Goal: Task Accomplishment & Management: Use online tool/utility

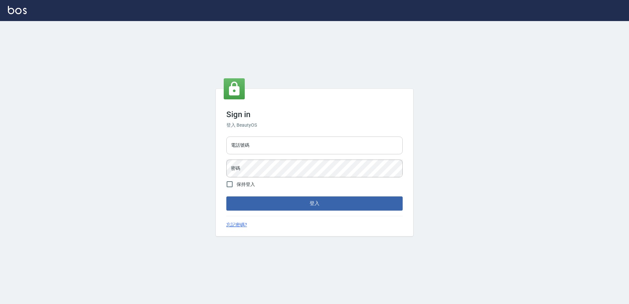
click at [260, 148] on input "電話號碼" at bounding box center [314, 146] width 176 height 18
type input "0426865599"
click at [226, 196] on button "登入" at bounding box center [314, 203] width 176 height 14
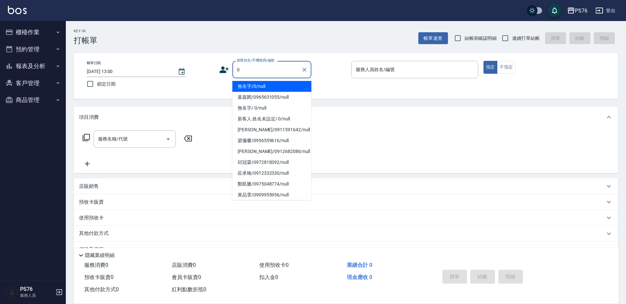
type input "無名字/0/null"
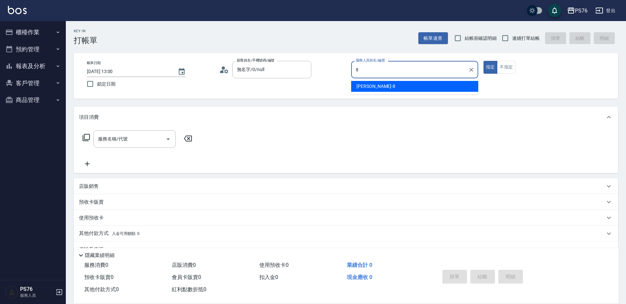
type input "[PERSON_NAME]-8"
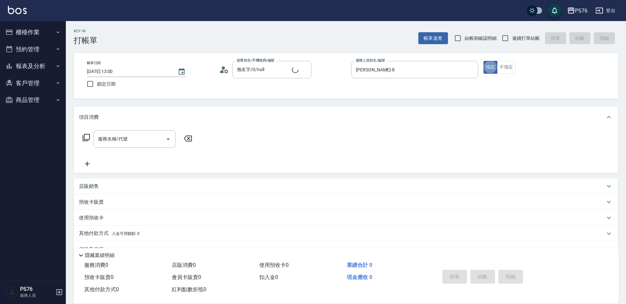
type button "true"
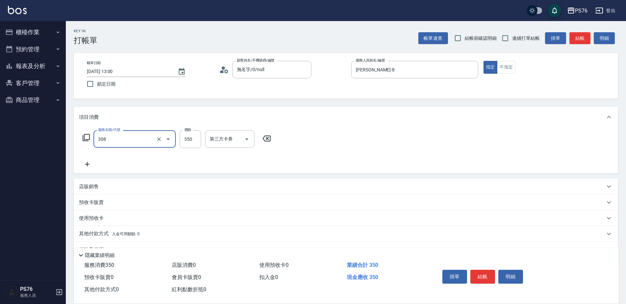
type input "洗+剪(308)"
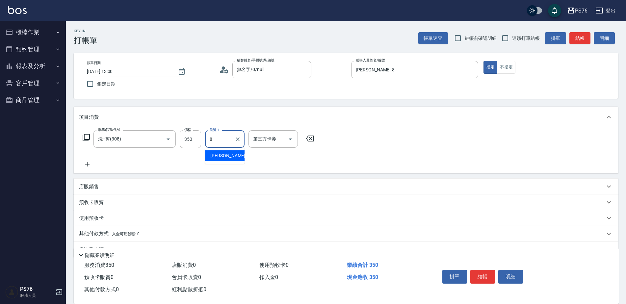
type input "[PERSON_NAME]-8"
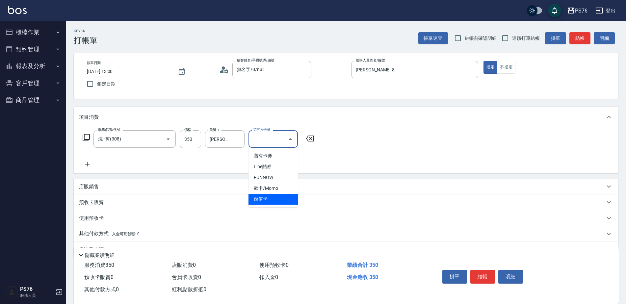
type input "儲值卡"
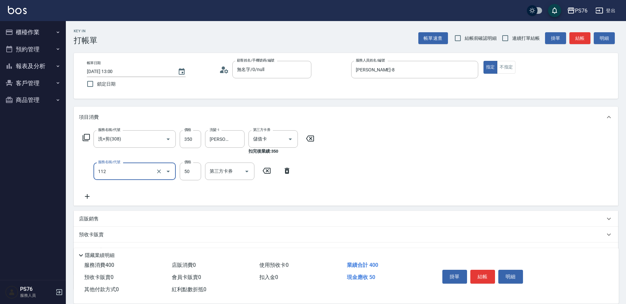
type input "精油50(112)"
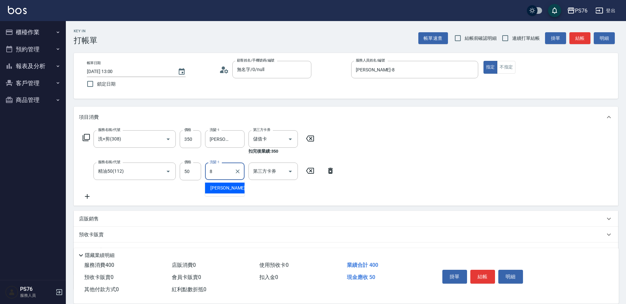
type input "[PERSON_NAME]-8"
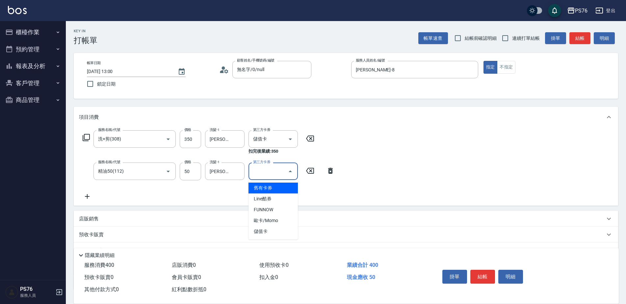
type input "儲值卡"
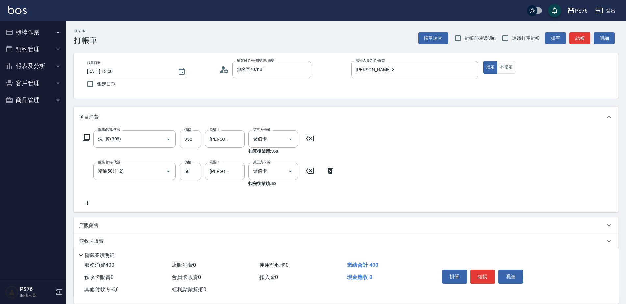
click at [179, 225] on div "店販銷售" at bounding box center [342, 225] width 526 height 7
type input "[PERSON_NAME]-8"
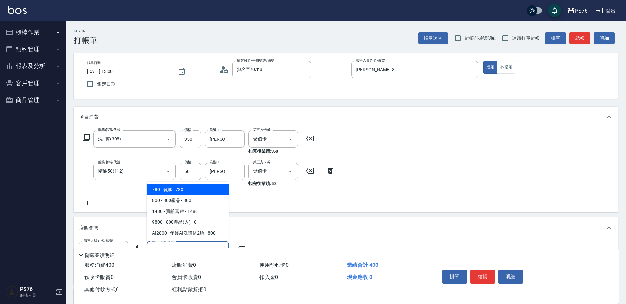
click at [159, 199] on span "800 - 800產品 - 800" at bounding box center [188, 200] width 82 height 11
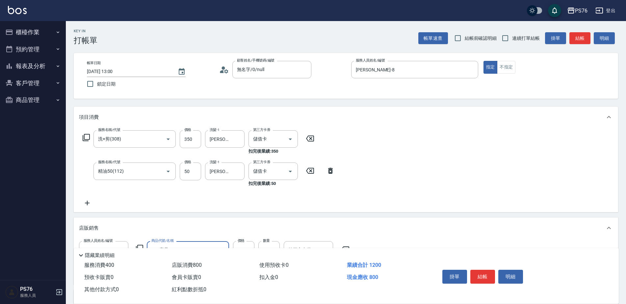
type input "800產品"
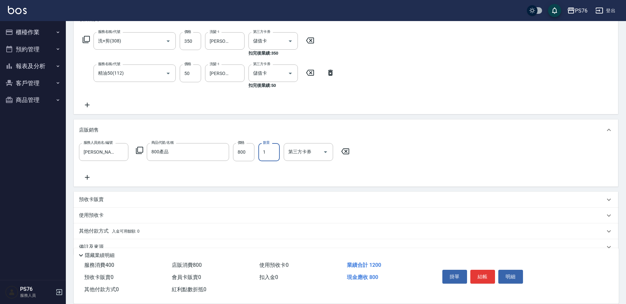
scroll to position [99, 0]
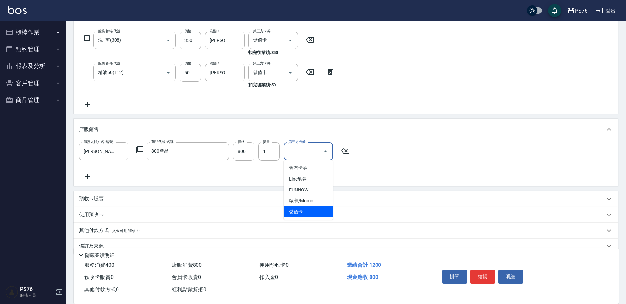
type input "儲值卡"
click at [89, 106] on icon at bounding box center [87, 104] width 16 height 8
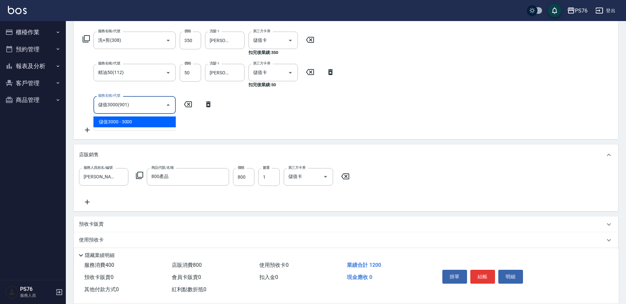
type input "儲值3000(901)"
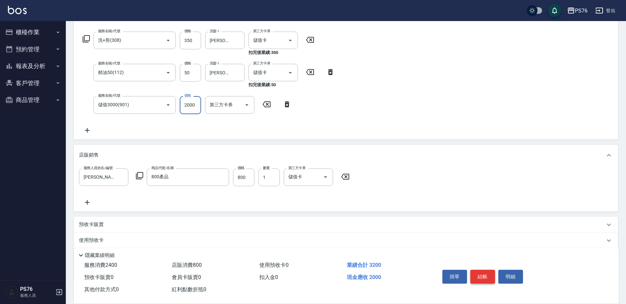
type input "2000"
click at [481, 270] on button "結帳" at bounding box center [482, 277] width 25 height 14
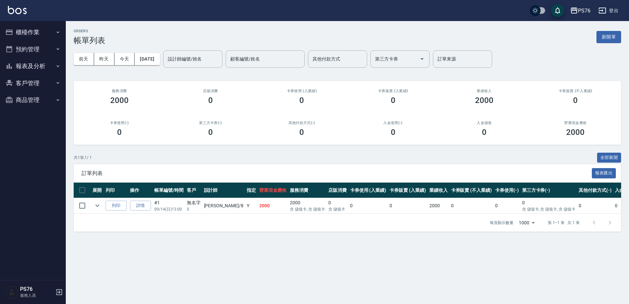
click at [40, 29] on button "櫃檯作業" at bounding box center [33, 32] width 61 height 17
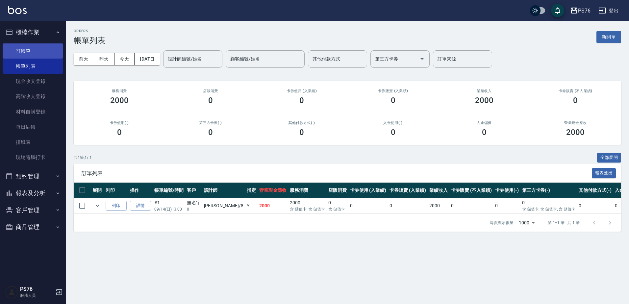
click at [37, 48] on link "打帳單" at bounding box center [33, 50] width 61 height 15
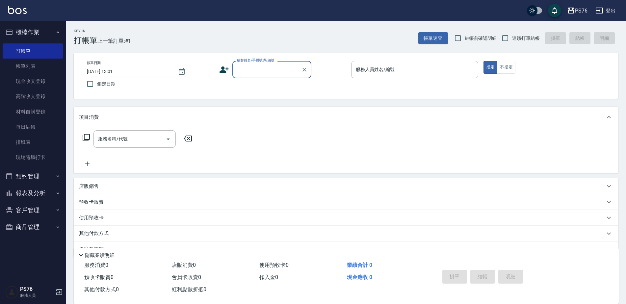
click at [526, 37] on span "連續打單結帳" at bounding box center [526, 38] width 28 height 7
click at [512, 37] on input "連續打單結帳" at bounding box center [505, 38] width 14 height 14
checkbox input "true"
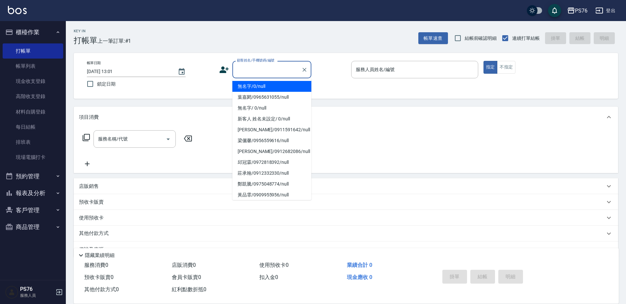
click at [263, 73] on input "顧客姓名/手機號碼/編號" at bounding box center [266, 70] width 63 height 12
type input "無名字/0/null"
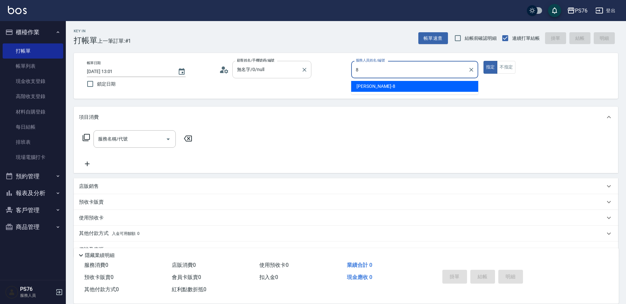
type input "[PERSON_NAME]-8"
type button "true"
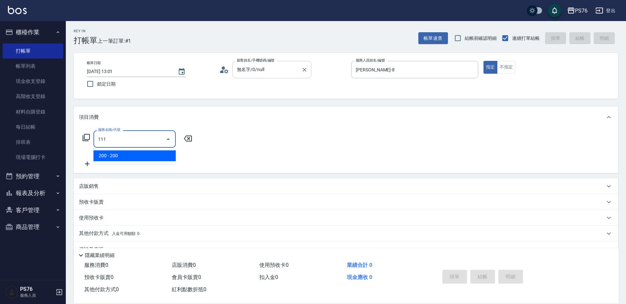
type input "200(111)"
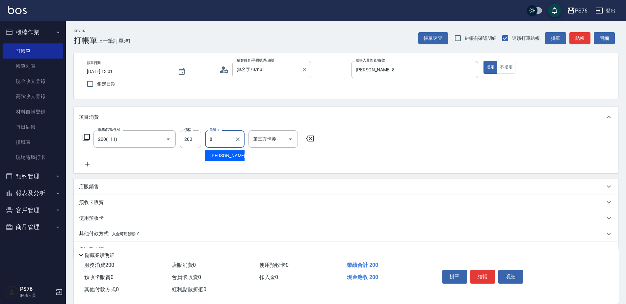
type input "[PERSON_NAME]-8"
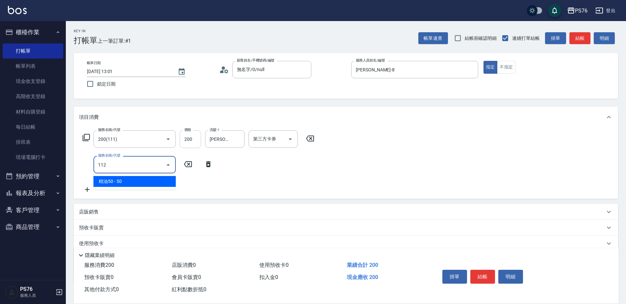
type input "精油50(112)"
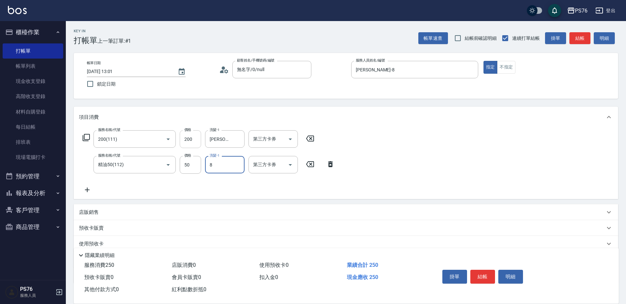
type input "[PERSON_NAME]-8"
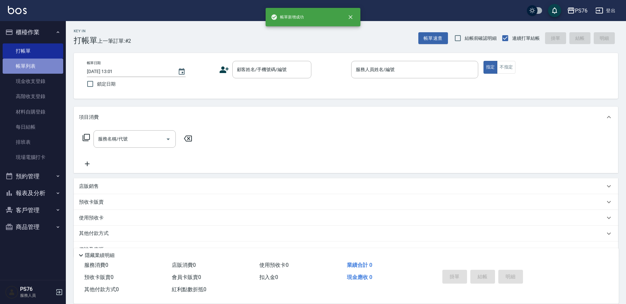
click at [27, 59] on link "帳單列表" at bounding box center [33, 66] width 61 height 15
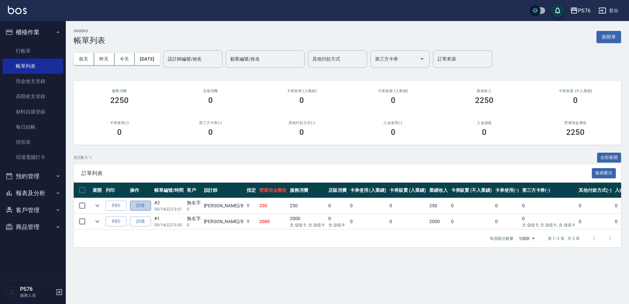
click at [148, 201] on link "詳情" at bounding box center [140, 206] width 21 height 10
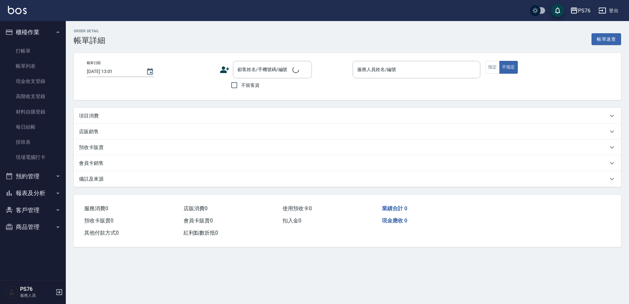
type input "[PERSON_NAME]-8"
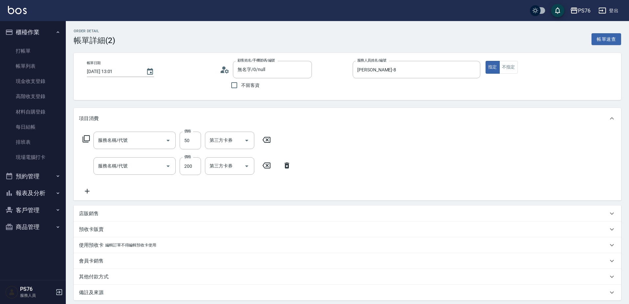
type input "無名字/0/null"
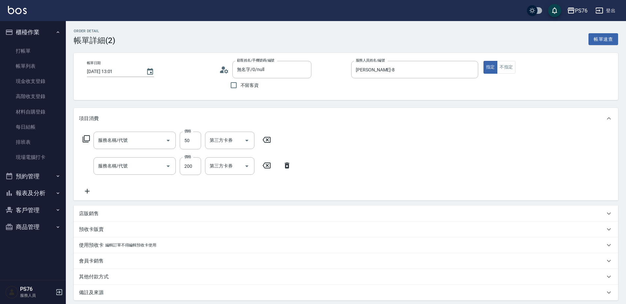
type input "精油50(112)"
type input "200(111)"
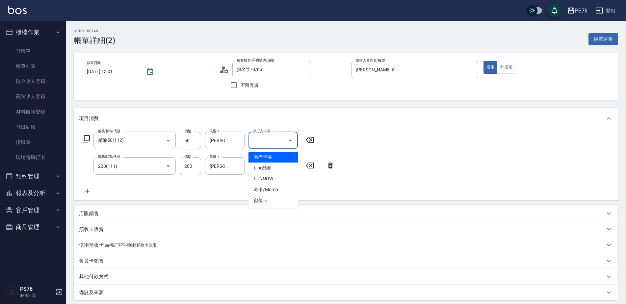
click at [269, 135] on div "第三方卡券 第三方卡券" at bounding box center [272, 140] width 49 height 17
click at [270, 204] on span "儲值卡" at bounding box center [272, 200] width 49 height 11
type input "儲值卡"
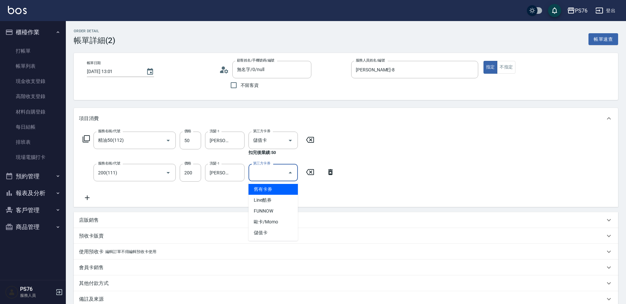
click at [272, 172] on input "第三方卡券" at bounding box center [268, 173] width 34 height 12
click at [275, 236] on span "儲值卡" at bounding box center [272, 232] width 49 height 11
type input "儲值卡"
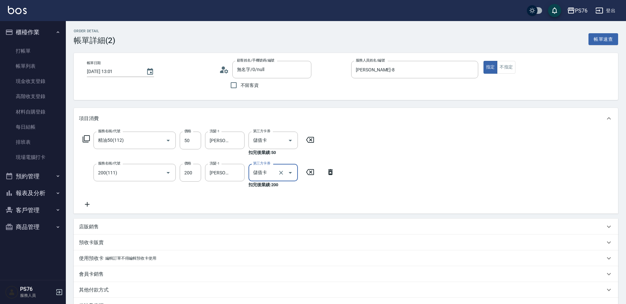
scroll to position [81, 0]
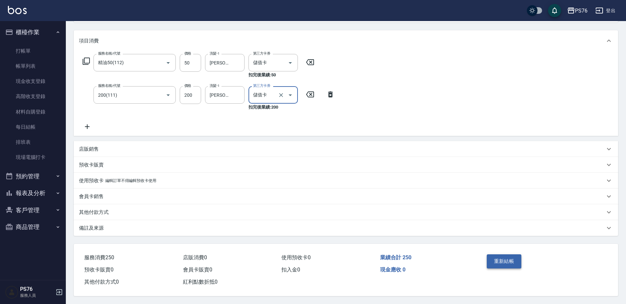
click at [517, 263] on button "重新結帳" at bounding box center [504, 261] width 35 height 14
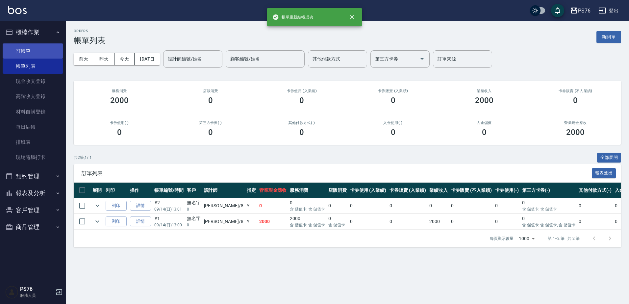
click at [44, 48] on link "打帳單" at bounding box center [33, 50] width 61 height 15
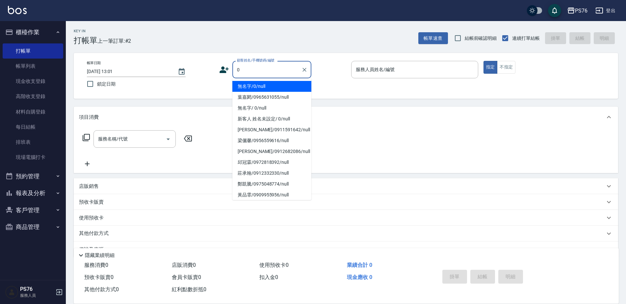
type input "無名字/0/null"
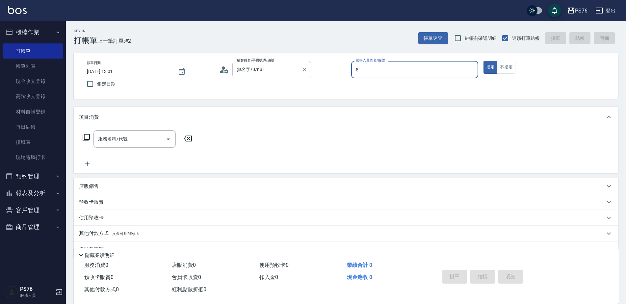
type input "呂佳穎-5"
type button "true"
click at [121, 150] on div "服務名稱/代號 服務名稱/代號" at bounding box center [137, 149] width 117 height 38
click at [121, 149] on div "服務名稱/代號 服務名稱/代號" at bounding box center [137, 149] width 117 height 38
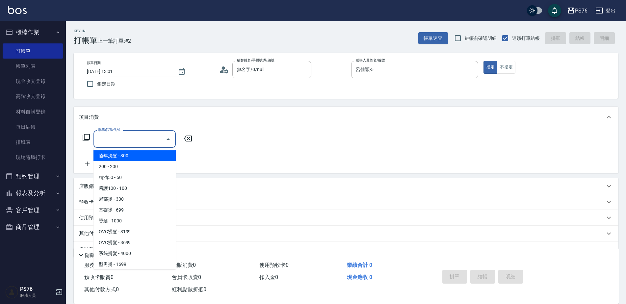
click at [121, 142] on input "服務名稱/代號" at bounding box center [129, 139] width 66 height 12
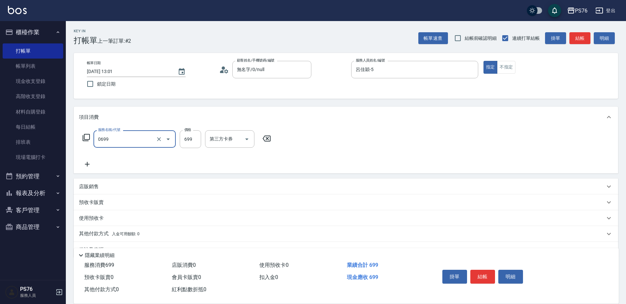
type input "精油SPA(0699)"
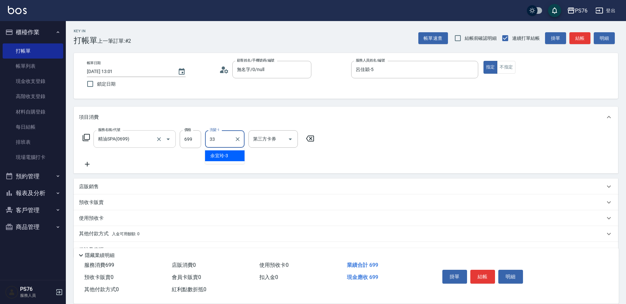
type input "[PERSON_NAME]33"
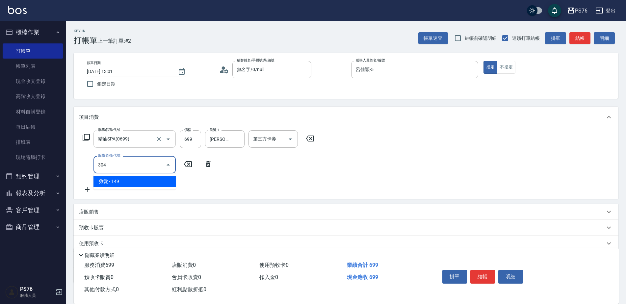
type input "剪髮(304)"
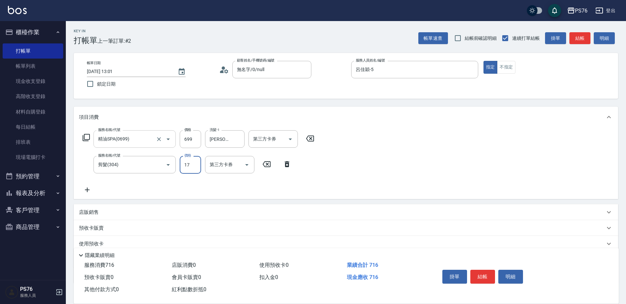
type input "179"
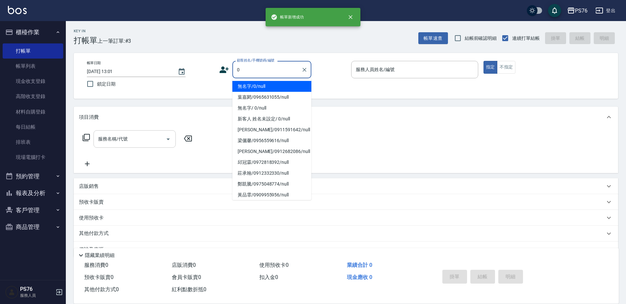
type input "無名字/0/null"
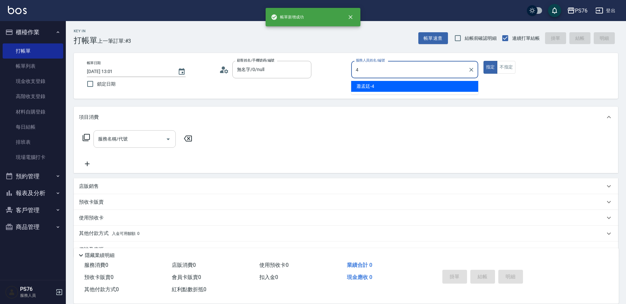
type input "蕭孟廷-4"
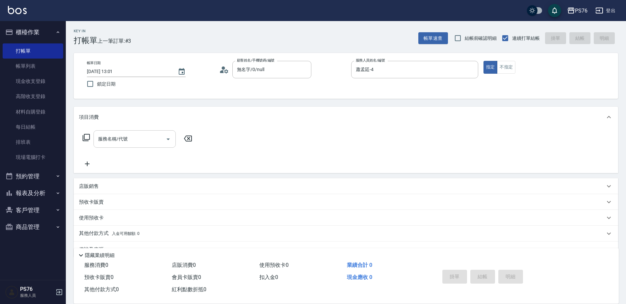
click at [143, 136] on input "服務名稱/代號" at bounding box center [129, 139] width 66 height 12
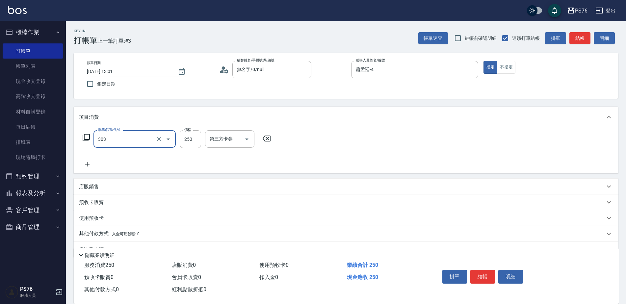
type input "剪髮(303)"
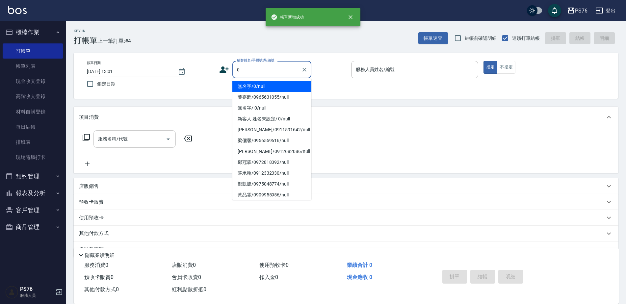
type input "無名字/0/null"
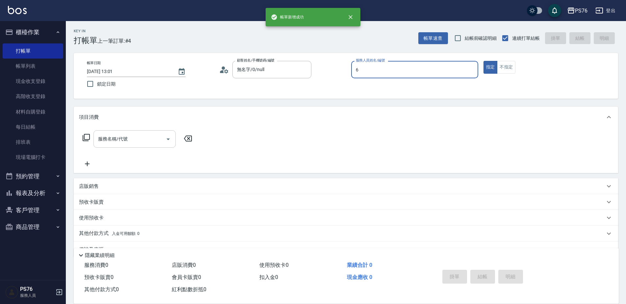
type input "洪彩娟-6"
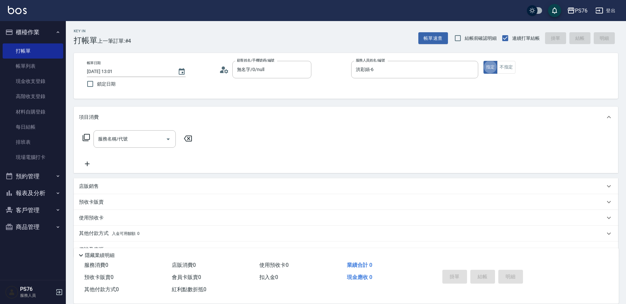
click at [146, 124] on div "項目消費" at bounding box center [346, 117] width 544 height 21
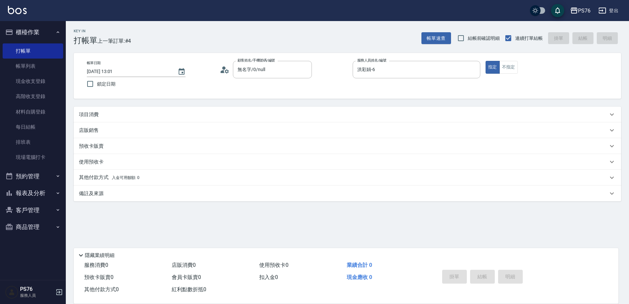
click at [142, 134] on div "店販銷售" at bounding box center [348, 130] width 548 height 16
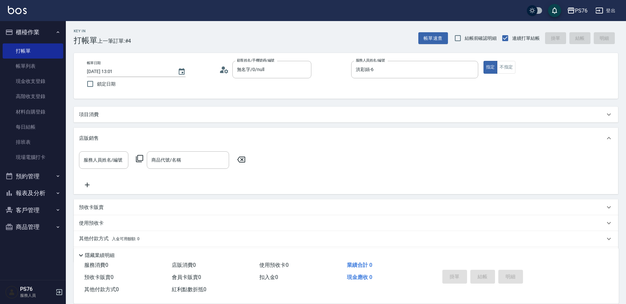
click at [128, 143] on div "店販銷售" at bounding box center [346, 138] width 544 height 21
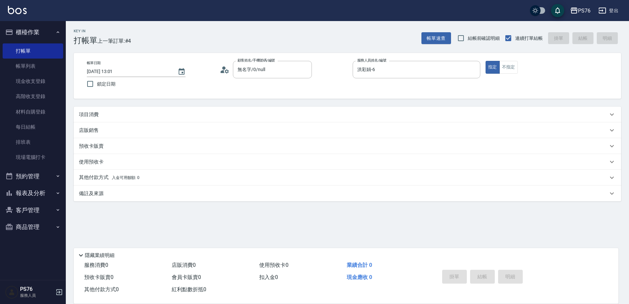
click at [127, 116] on div "項目消費" at bounding box center [343, 114] width 529 height 7
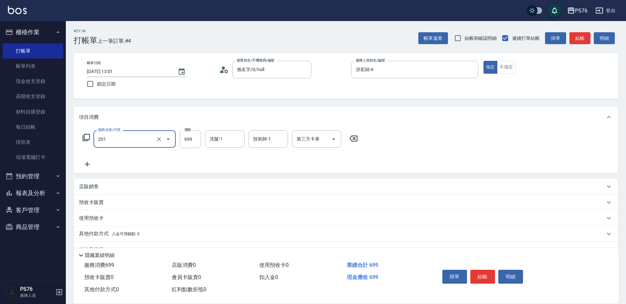
type input "基礎燙(201)"
type input "1199"
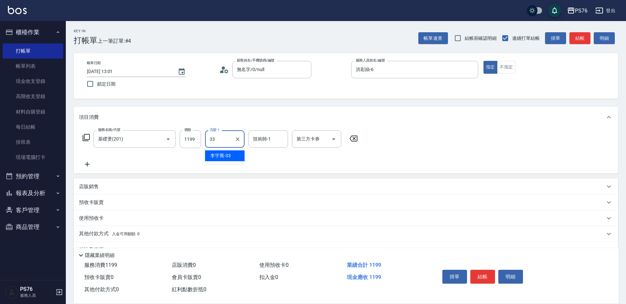
type input "[PERSON_NAME]33"
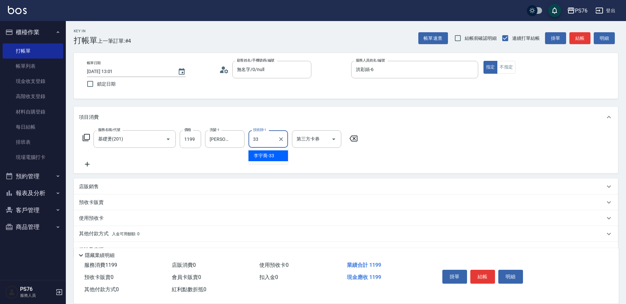
type input "[PERSON_NAME]33"
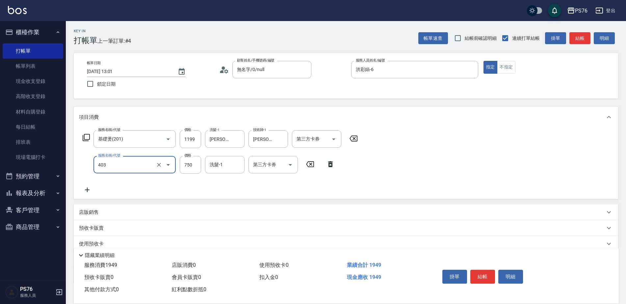
type input "750護(403)"
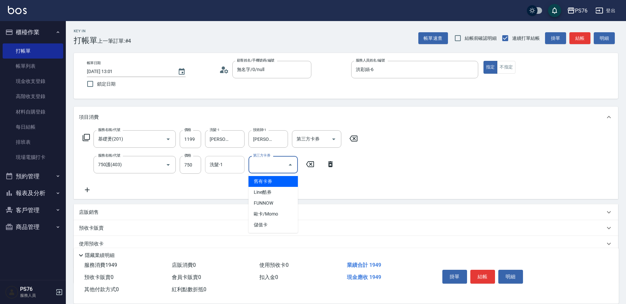
click at [213, 171] on div "洗髮-1" at bounding box center [224, 164] width 39 height 17
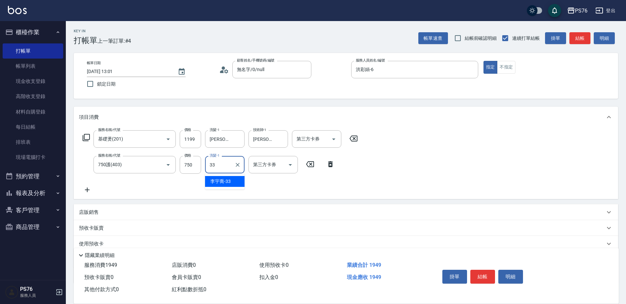
type input "[PERSON_NAME]33"
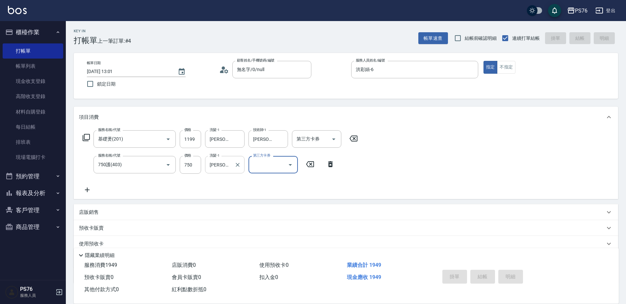
type input "[DATE] 13:02"
